Goal: Use online tool/utility: Utilize a website feature to perform a specific function

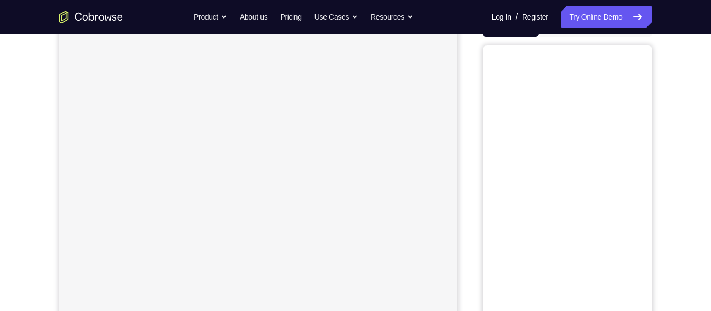
scroll to position [73, 0]
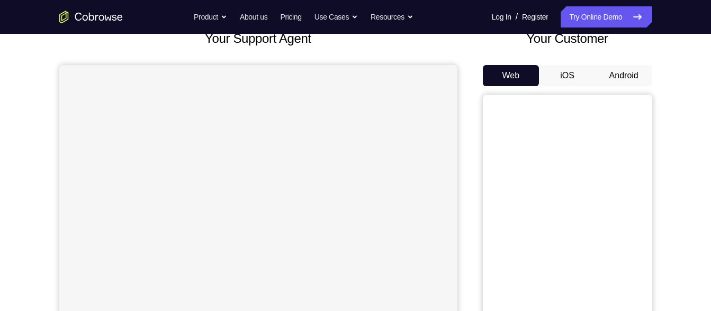
click at [596, 65] on button "Android" at bounding box center [624, 75] width 57 height 21
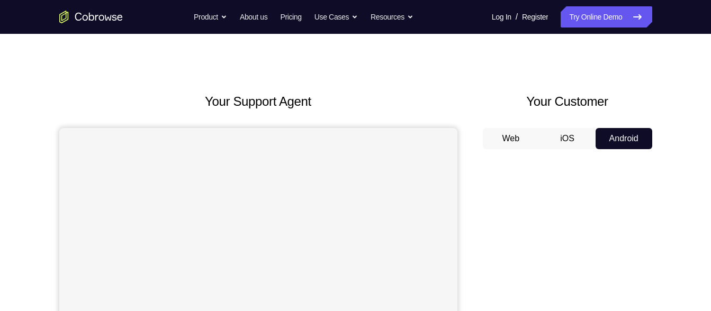
scroll to position [0, 0]
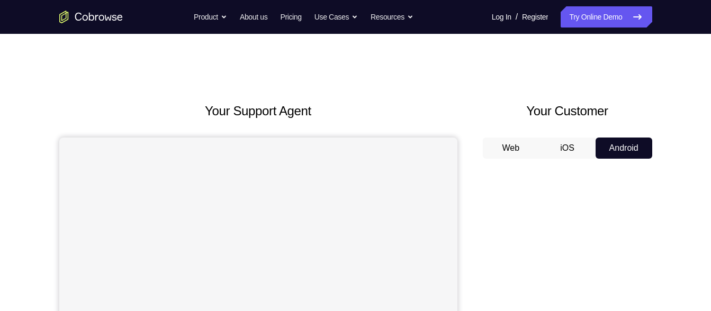
click at [583, 145] on button "iOS" at bounding box center [567, 148] width 57 height 21
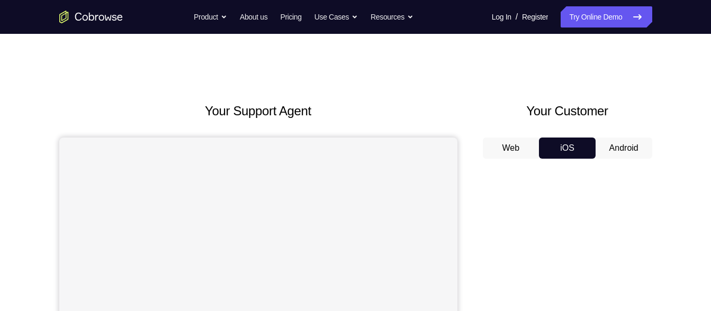
click at [608, 145] on button "Android" at bounding box center [624, 148] width 57 height 21
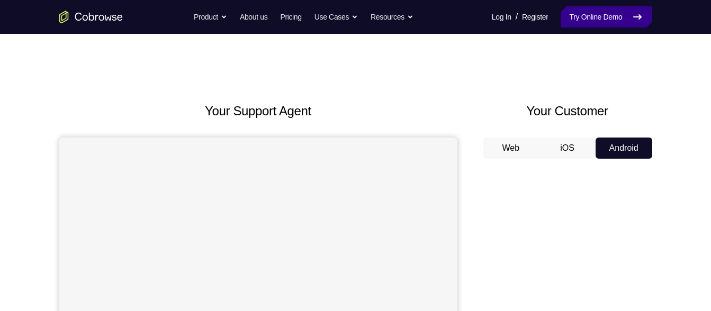
click at [566, 24] on link "Try Online Demo" at bounding box center [606, 16] width 91 height 21
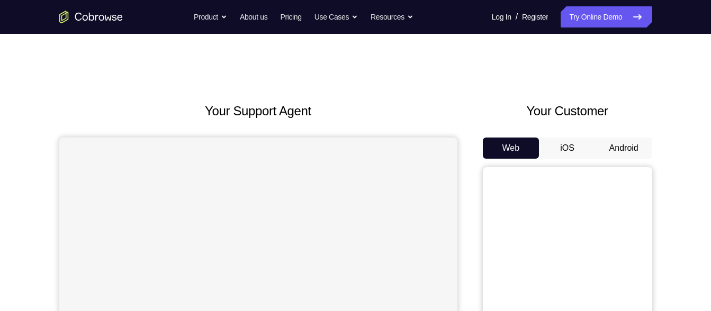
click at [634, 153] on button "Android" at bounding box center [624, 148] width 57 height 21
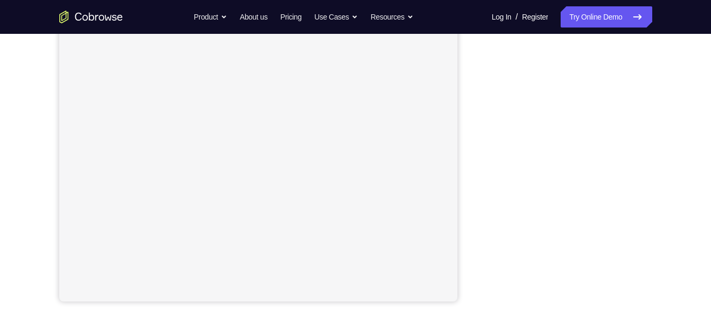
scroll to position [190, 0]
click at [623, 33] on nav "Go back Powerful, Flexible and Trustworthy. Avoid all extra friction for both A…" at bounding box center [355, 17] width 711 height 34
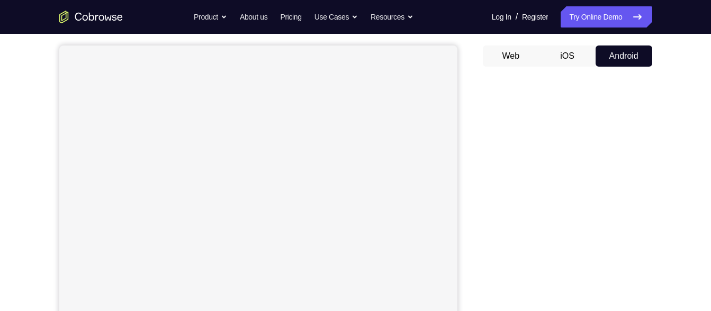
scroll to position [90, 0]
click at [573, 56] on button "iOS" at bounding box center [567, 58] width 57 height 21
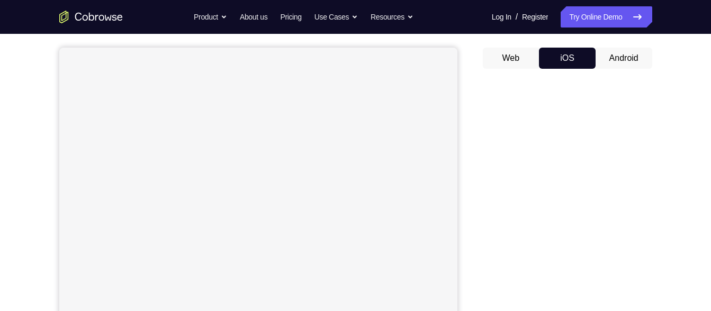
click at [609, 51] on button "Android" at bounding box center [624, 58] width 57 height 21
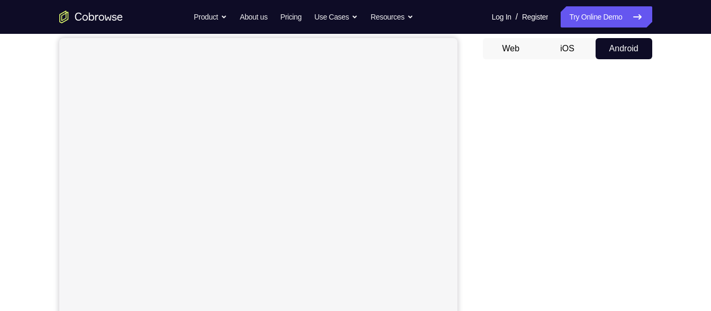
scroll to position [101, 0]
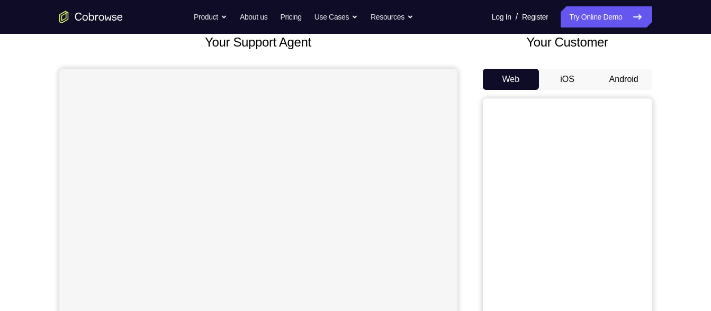
scroll to position [114, 0]
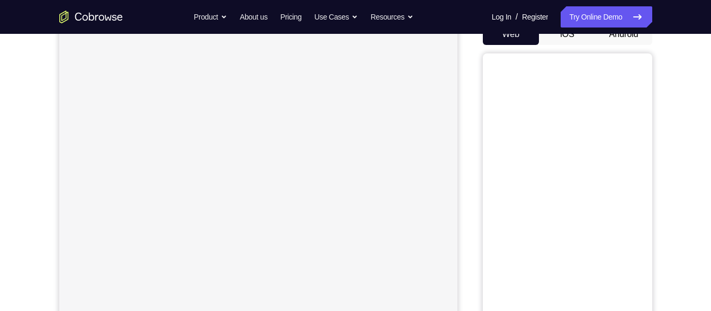
click at [625, 35] on button "Android" at bounding box center [624, 34] width 57 height 21
